Goal: Task Accomplishment & Management: Manage account settings

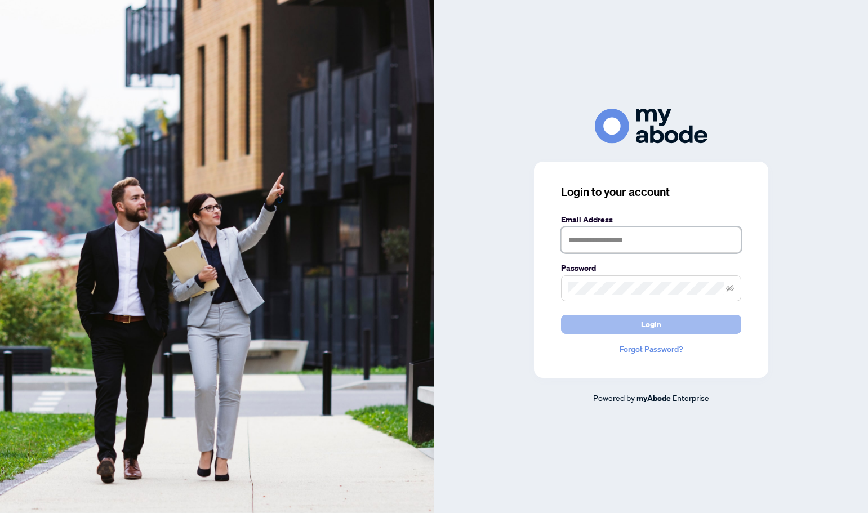
type input "**********"
click at [641, 331] on span "Login" at bounding box center [651, 324] width 20 height 18
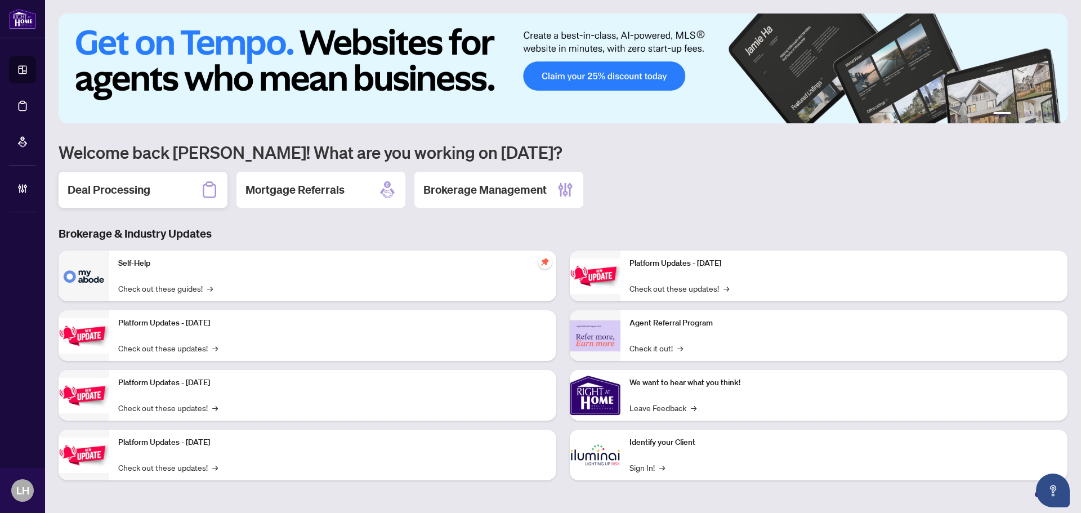
click at [158, 201] on div "Deal Processing" at bounding box center [143, 190] width 169 height 36
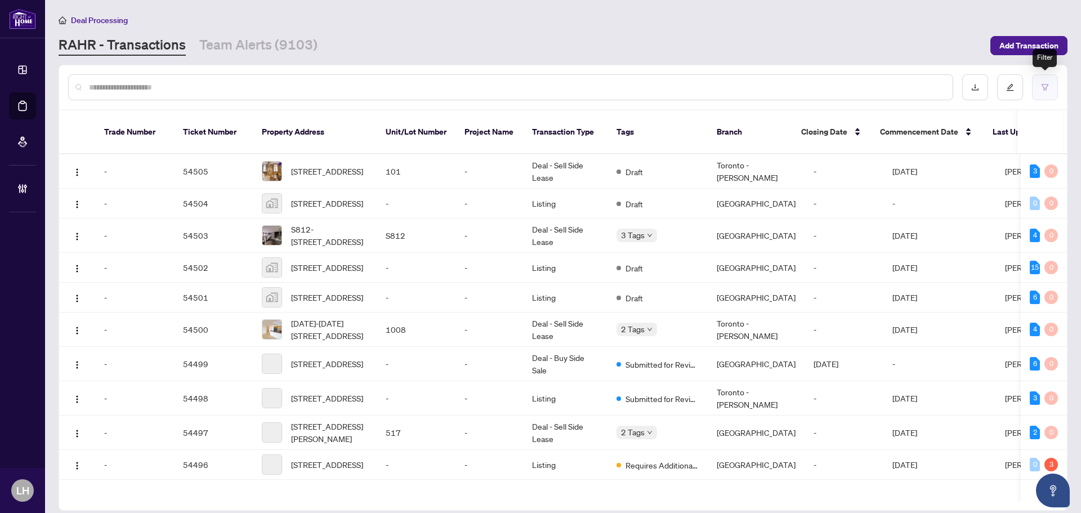
click at [867, 84] on icon "filter" at bounding box center [1045, 87] width 8 height 8
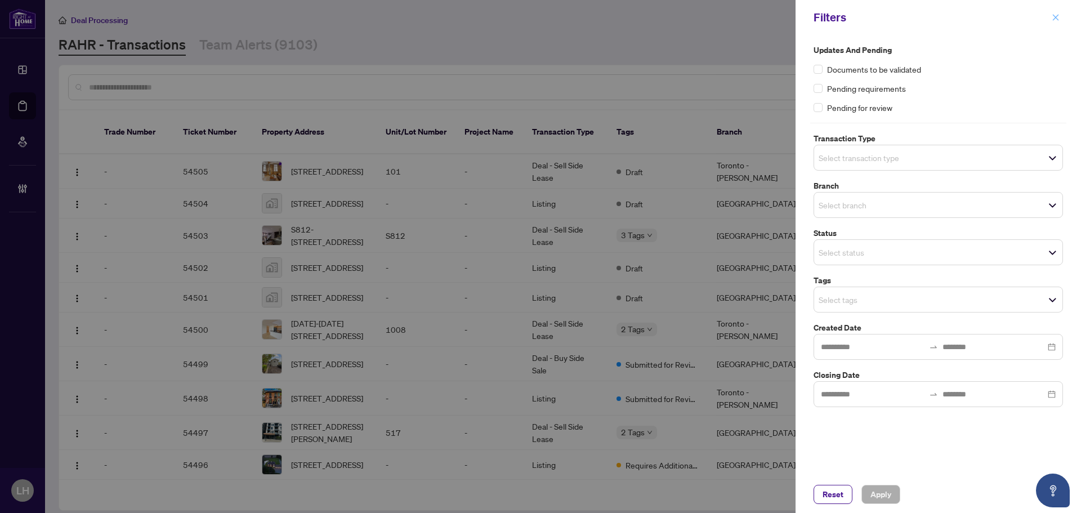
click at [867, 14] on icon "close" at bounding box center [1056, 18] width 8 height 8
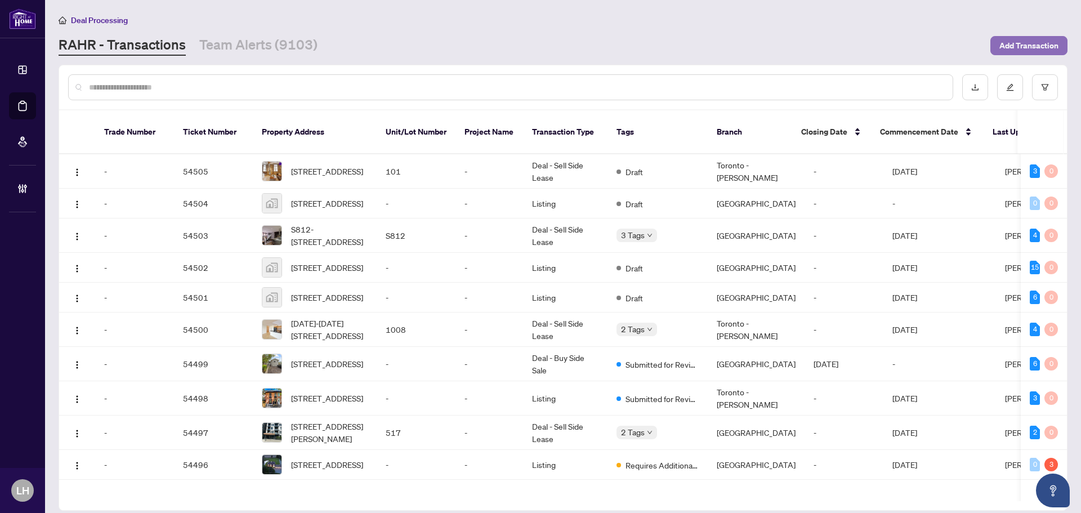
click at [867, 46] on span "Add Transaction" at bounding box center [1029, 46] width 59 height 18
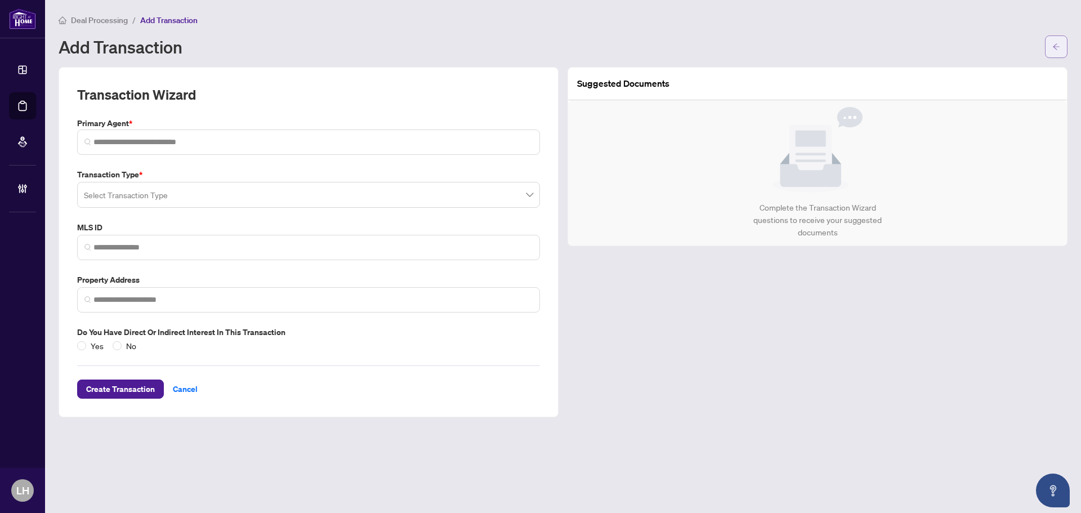
click at [867, 40] on button "button" at bounding box center [1056, 46] width 23 height 23
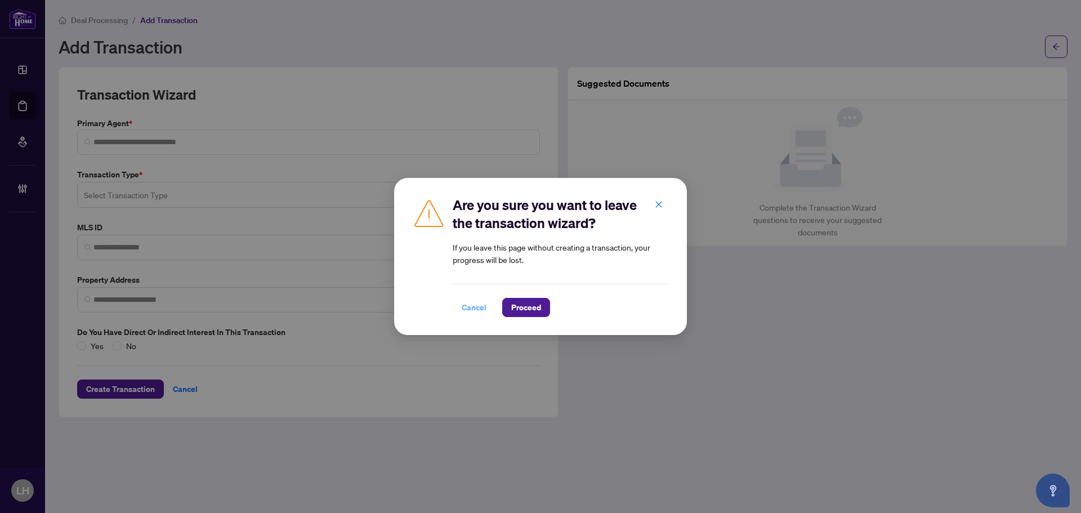
click at [478, 311] on span "Cancel" at bounding box center [474, 307] width 25 height 18
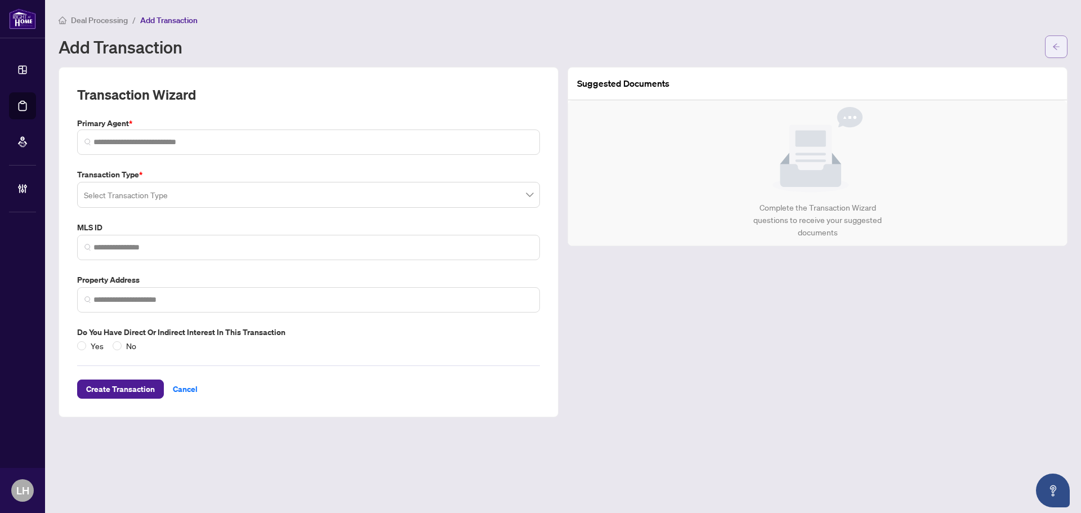
click at [867, 41] on span "button" at bounding box center [1057, 47] width 8 height 18
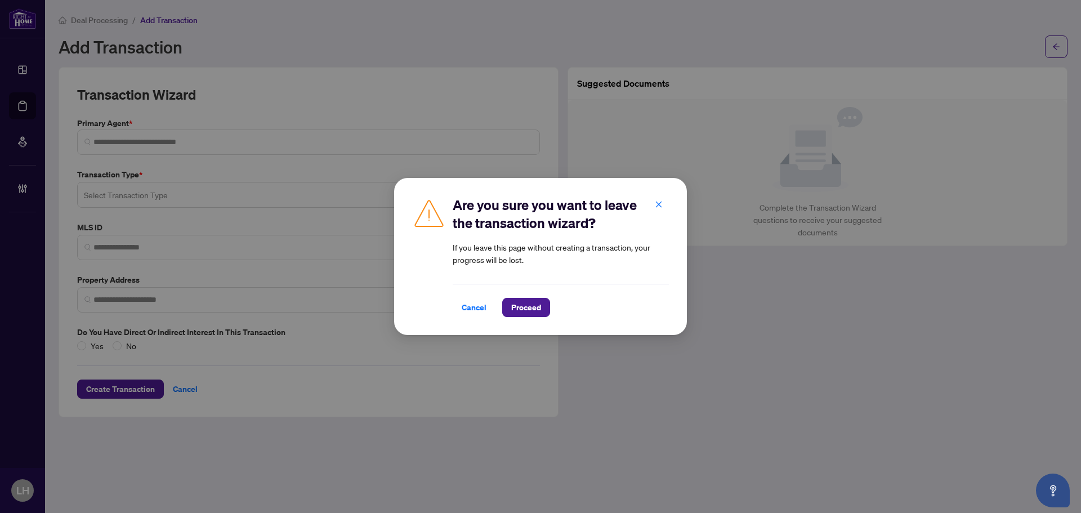
click at [523, 318] on div "Are you sure you want to leave the transaction wizard? If you leave this page w…" at bounding box center [540, 256] width 293 height 157
click at [654, 198] on button "button" at bounding box center [659, 204] width 23 height 19
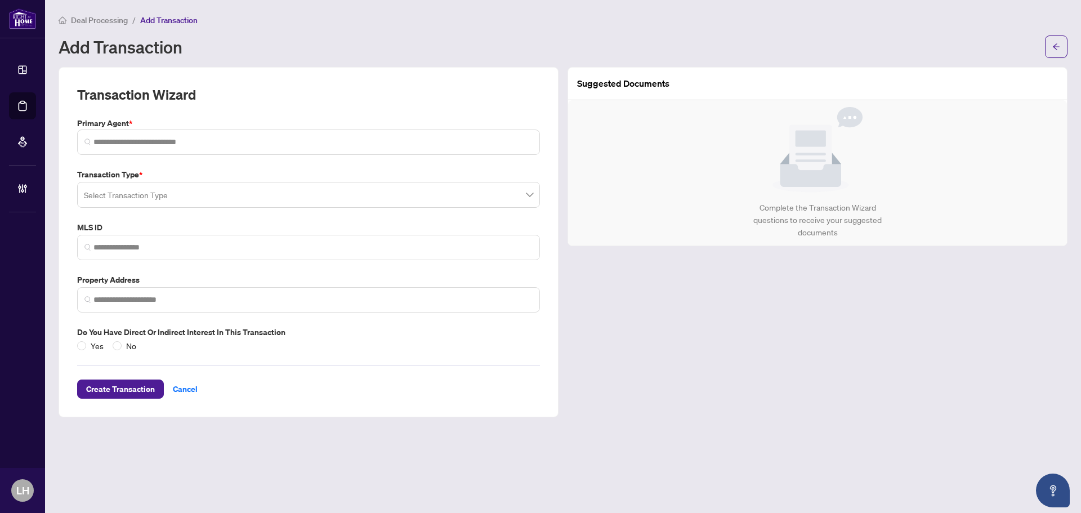
click at [109, 16] on span "Deal Processing" at bounding box center [99, 20] width 57 height 10
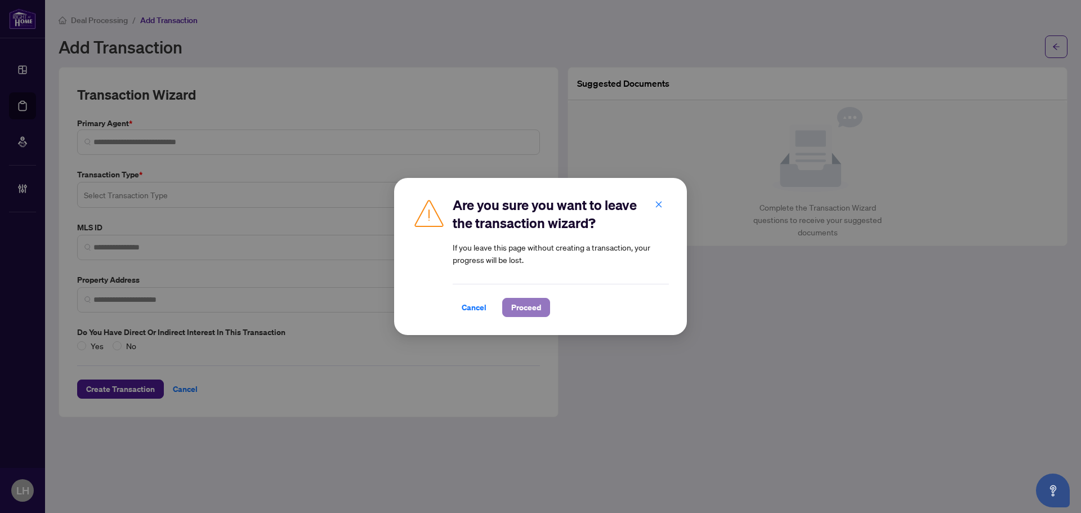
click at [527, 310] on span "Proceed" at bounding box center [526, 307] width 30 height 18
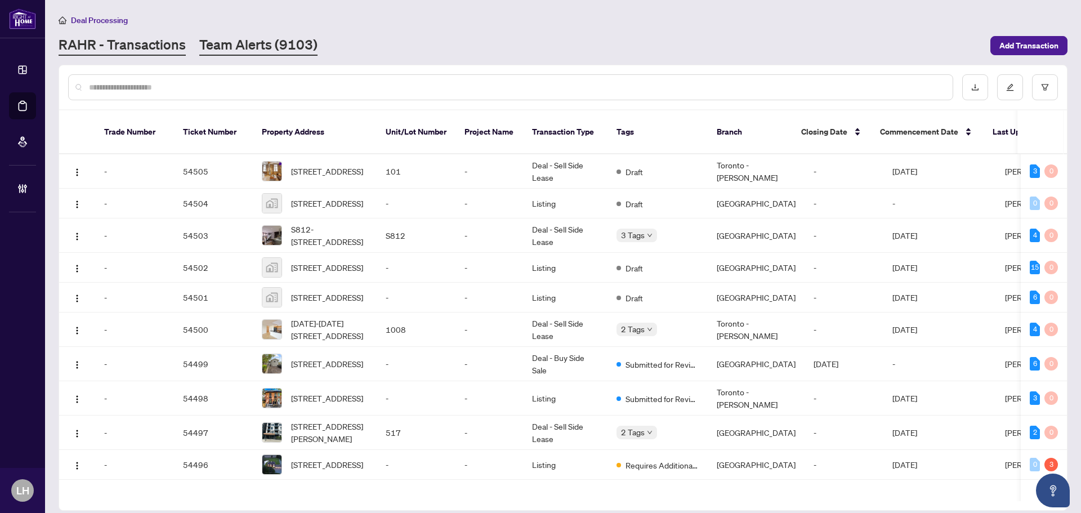
click at [223, 39] on link "Team Alerts (9103)" at bounding box center [258, 45] width 118 height 20
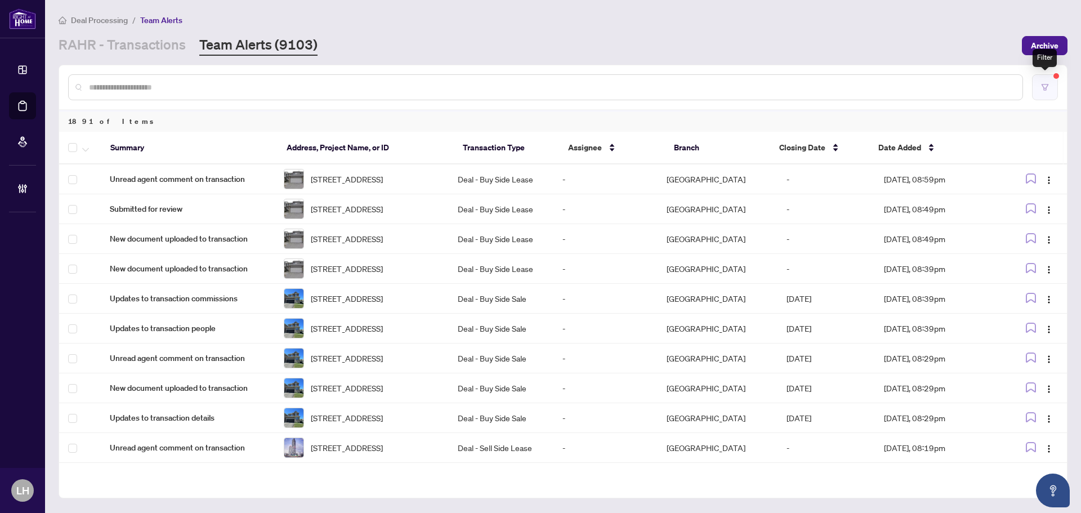
click at [867, 81] on button "button" at bounding box center [1045, 87] width 26 height 26
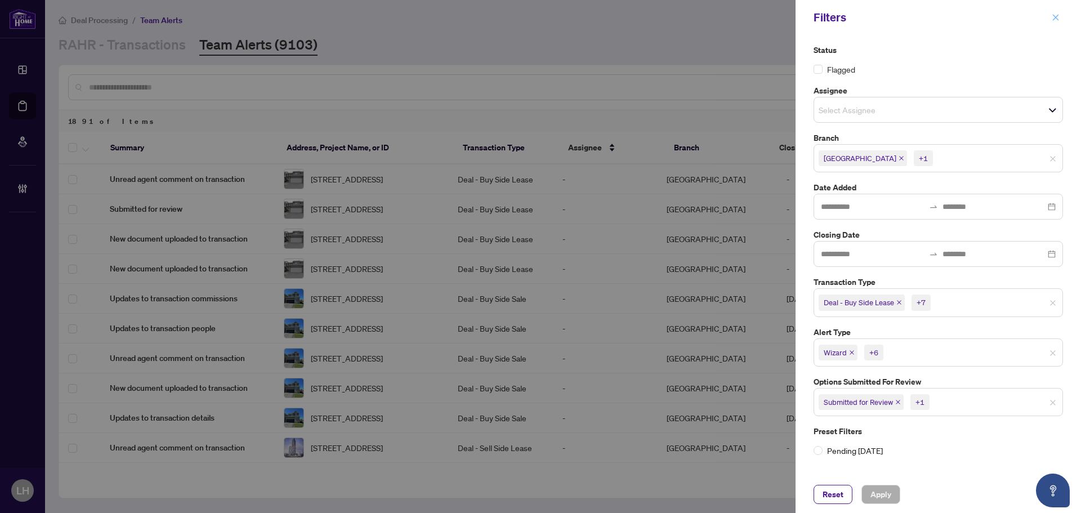
click at [867, 16] on icon "close" at bounding box center [1056, 18] width 8 height 8
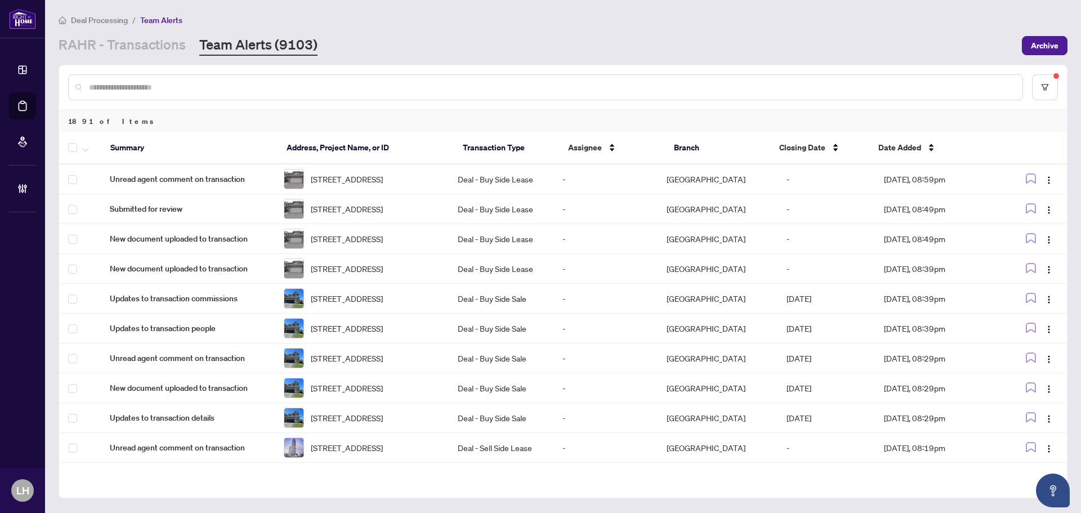
click at [867, 40] on span "Archive" at bounding box center [1045, 46] width 28 height 18
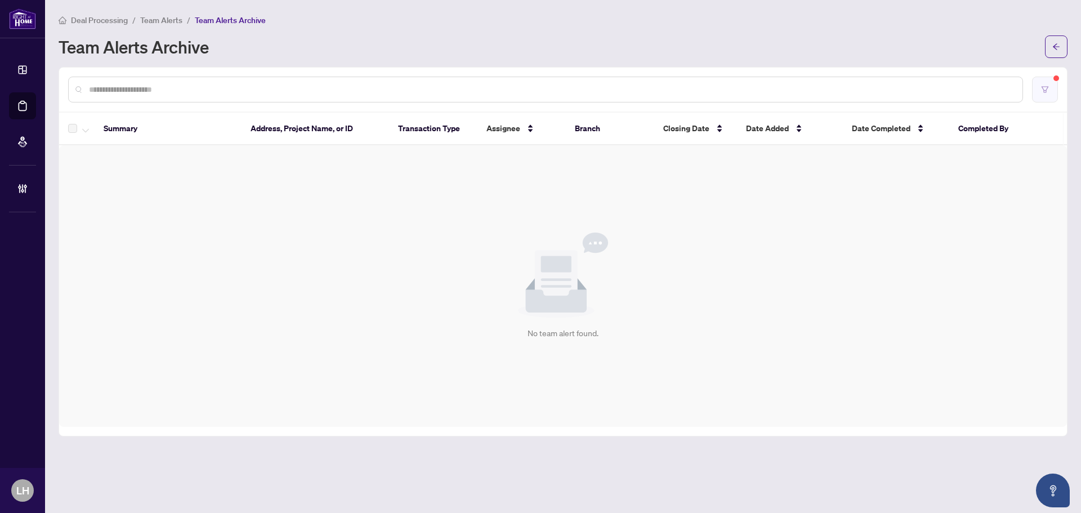
click at [867, 87] on button "button" at bounding box center [1045, 90] width 26 height 26
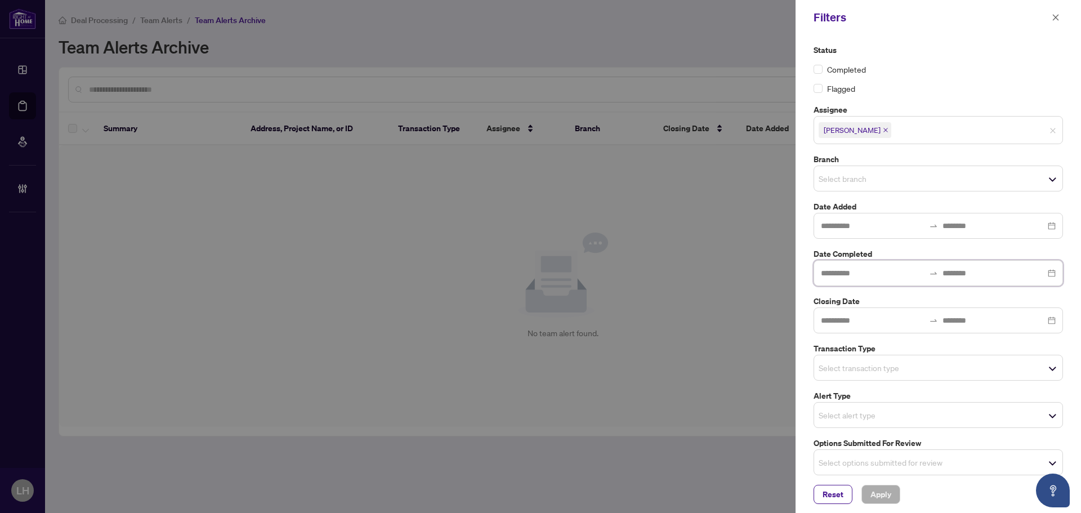
click at [867, 274] on input at bounding box center [873, 273] width 104 height 12
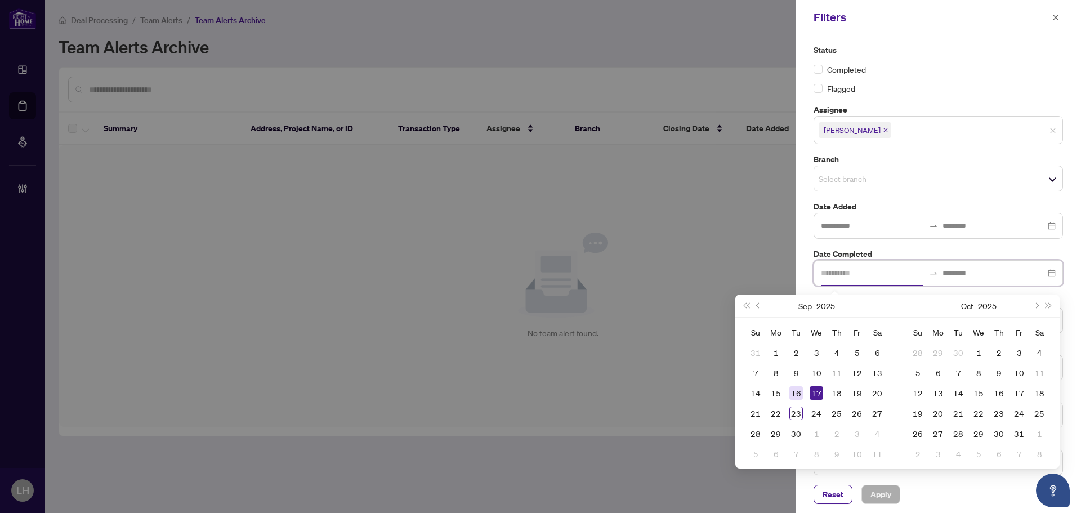
type input "**********"
click at [801, 393] on div "16" at bounding box center [797, 393] width 14 height 14
type input "**********"
click at [812, 393] on div "17" at bounding box center [817, 393] width 14 height 14
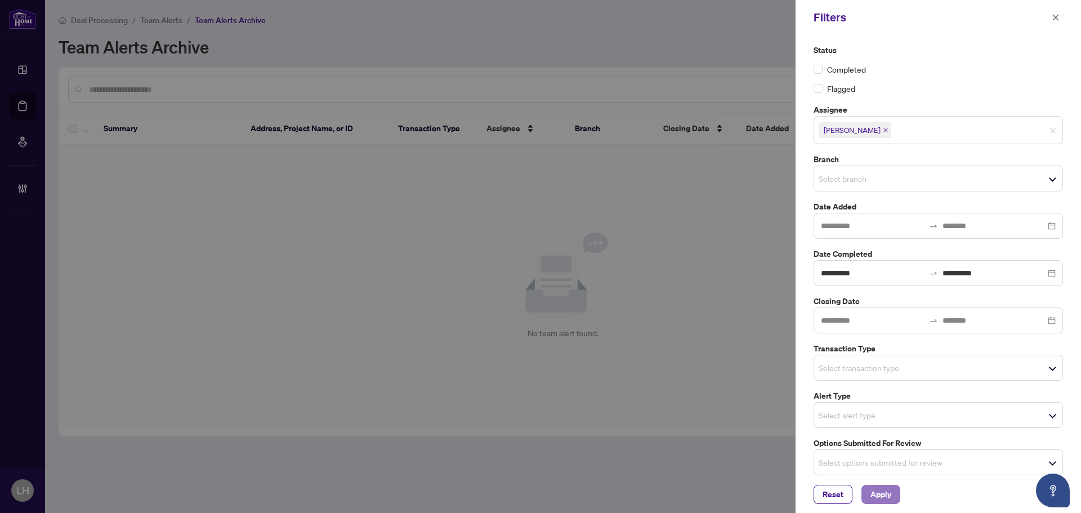
click at [867, 496] on span "Apply" at bounding box center [881, 494] width 21 height 18
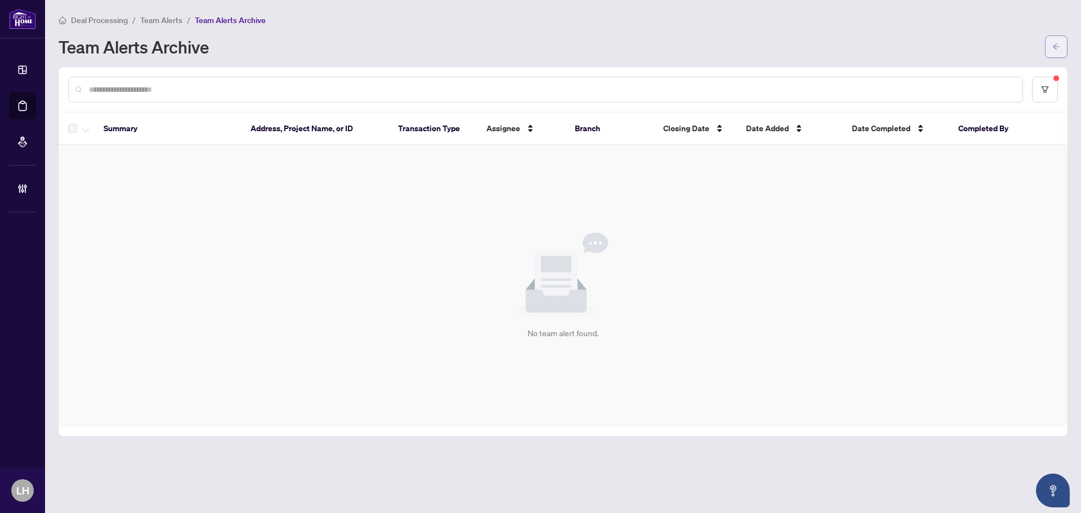
click at [867, 48] on button "button" at bounding box center [1056, 46] width 23 height 23
